Goal: Navigation & Orientation: Find specific page/section

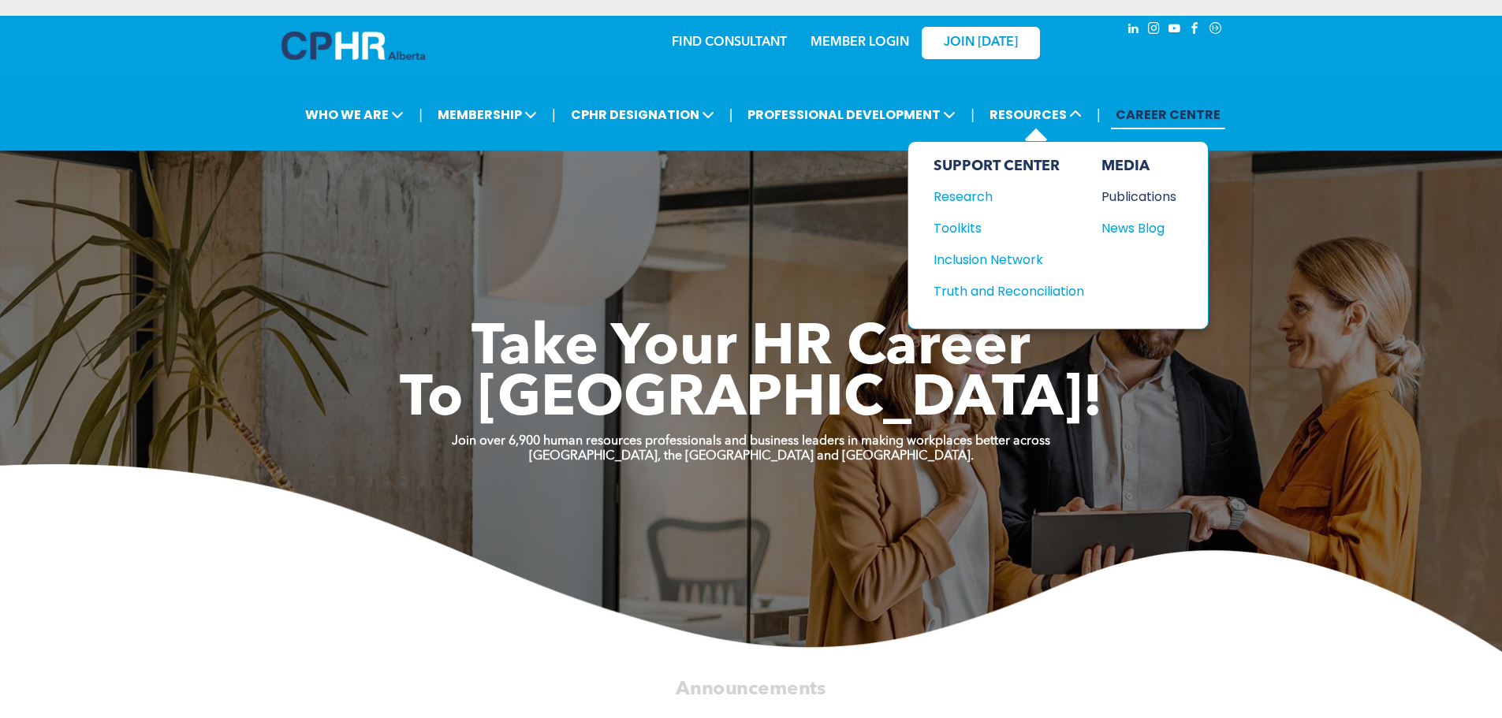
click at [1111, 200] on div "Publications" at bounding box center [1136, 197] width 68 height 20
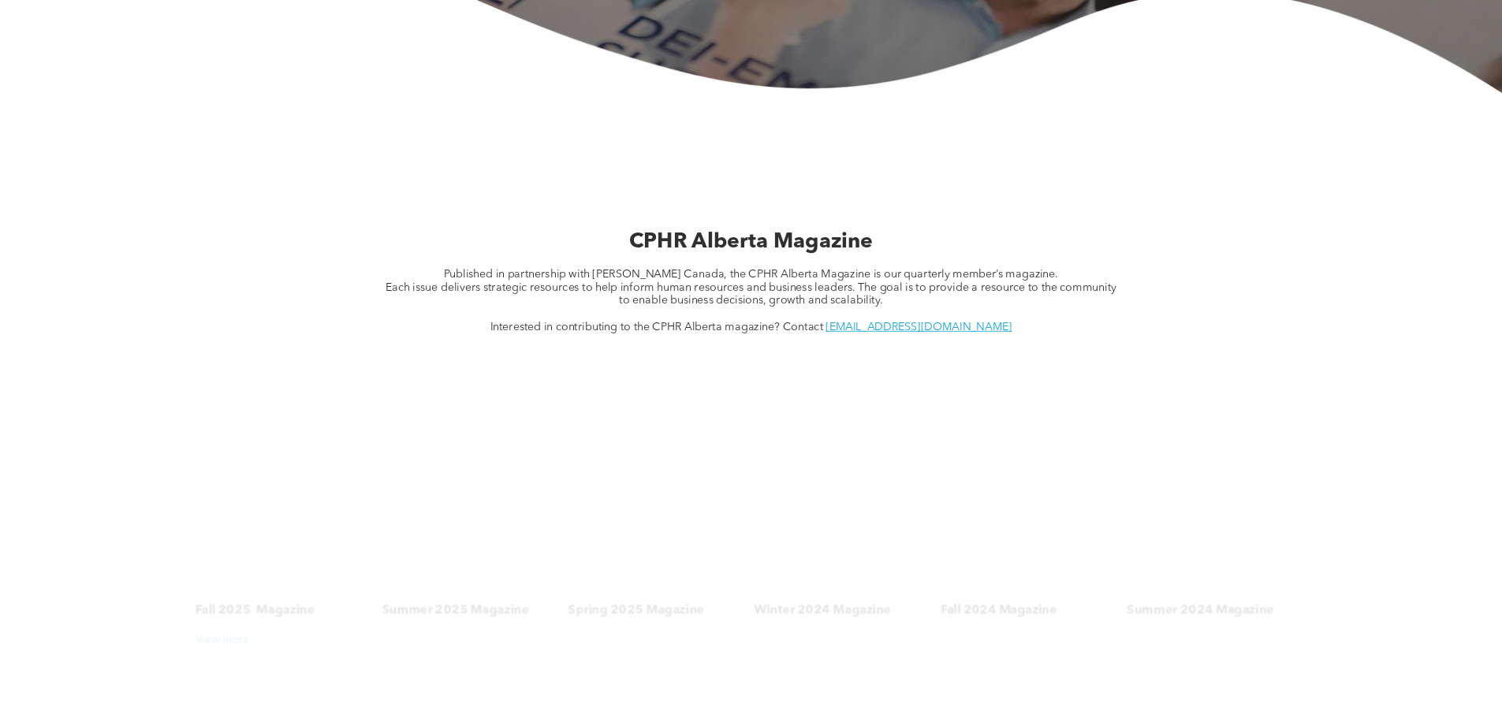
scroll to position [473, 0]
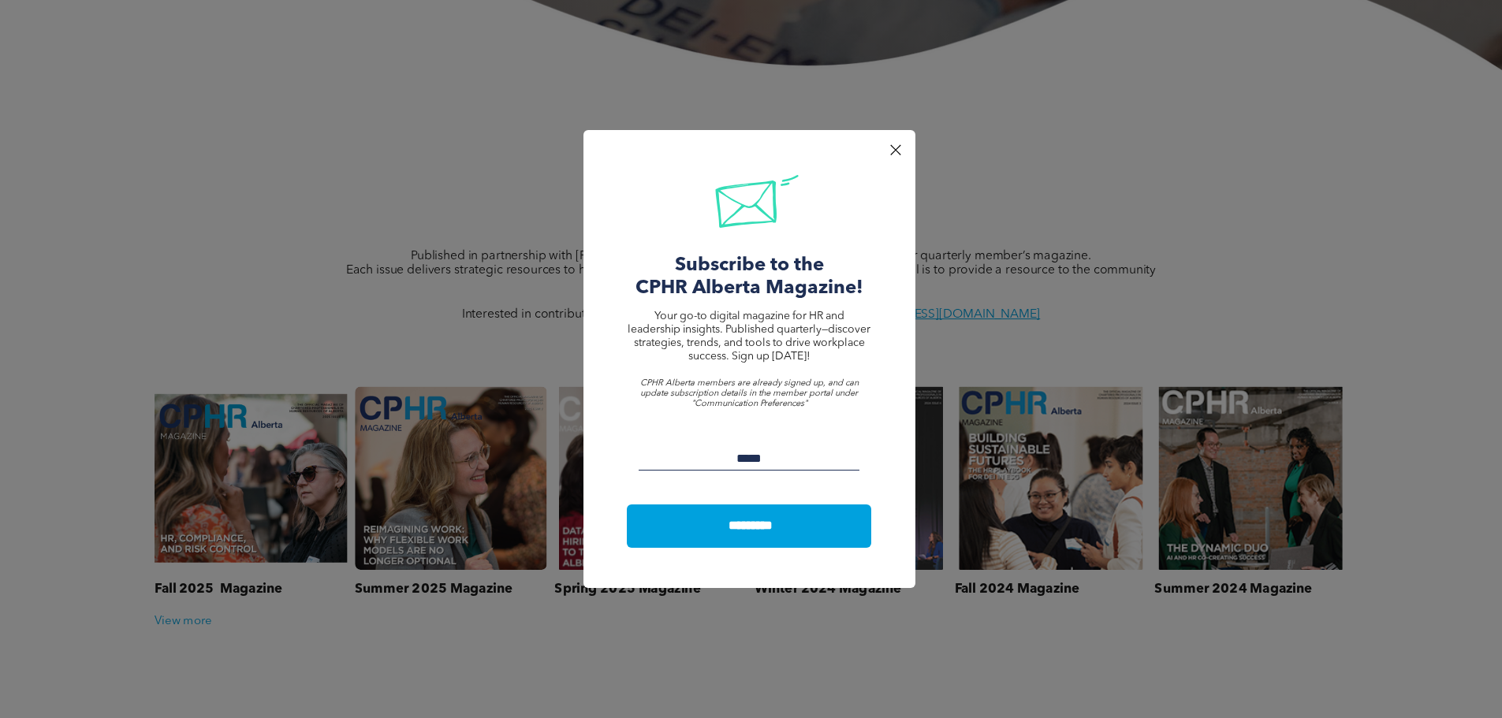
click at [896, 148] on div at bounding box center [895, 150] width 21 height 21
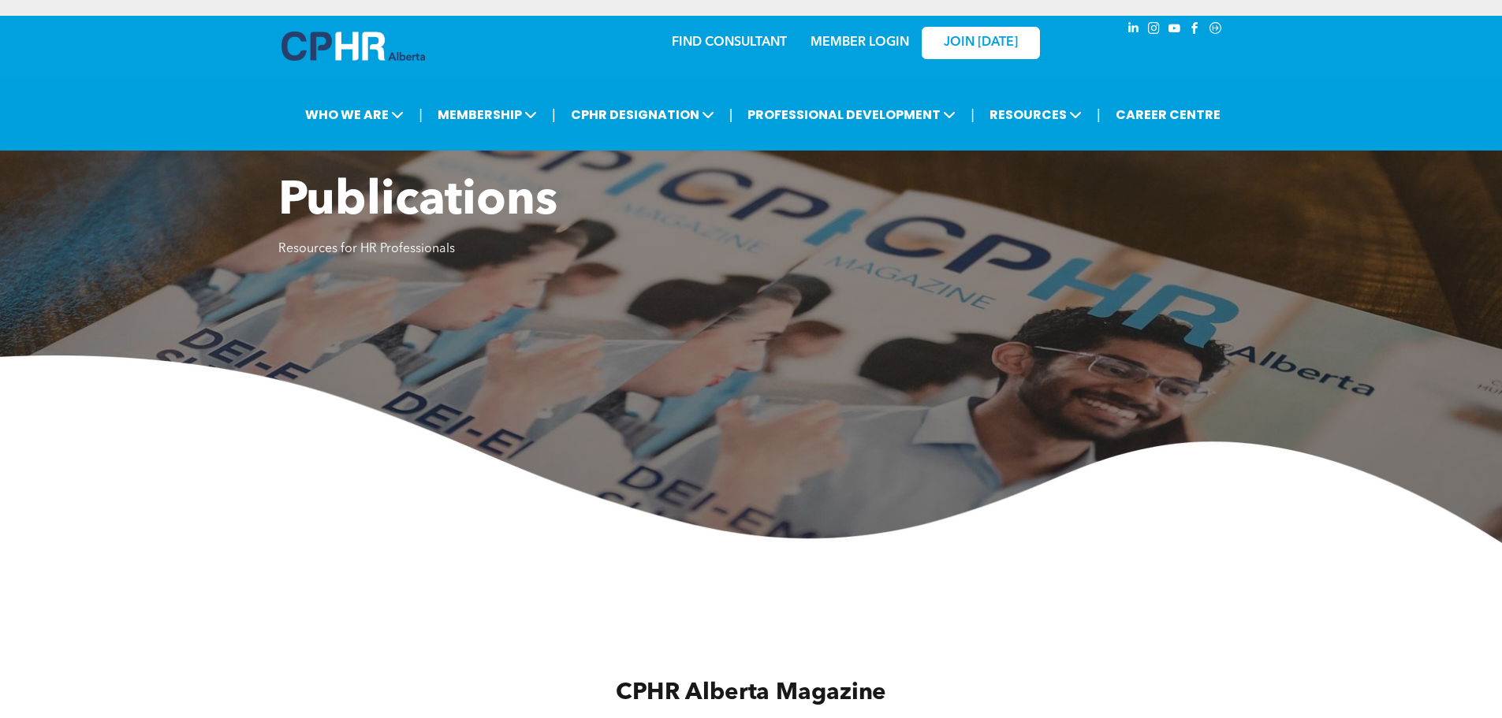
scroll to position [473, 0]
